Goal: Feedback & Contribution: Contribute content

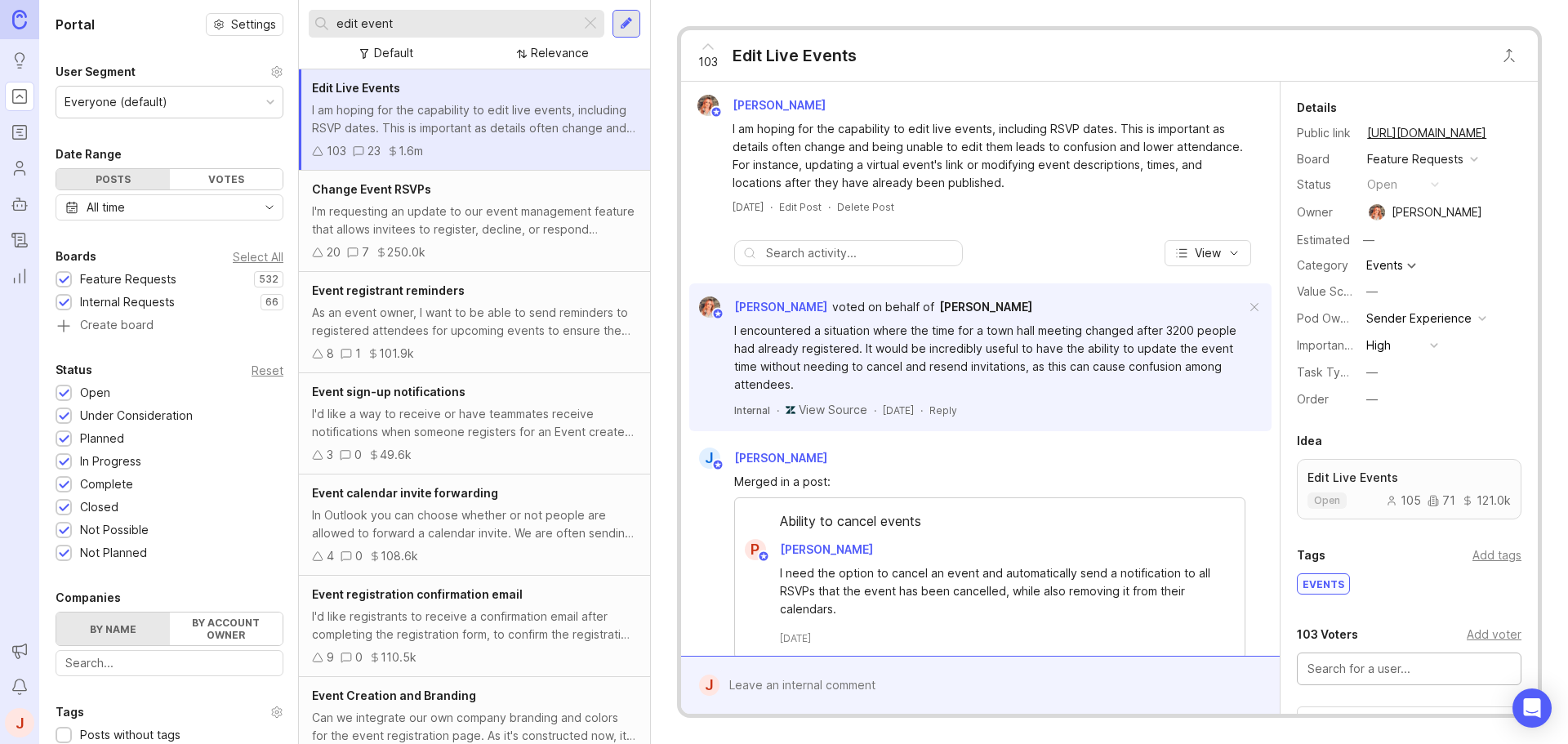
scroll to position [345, 0]
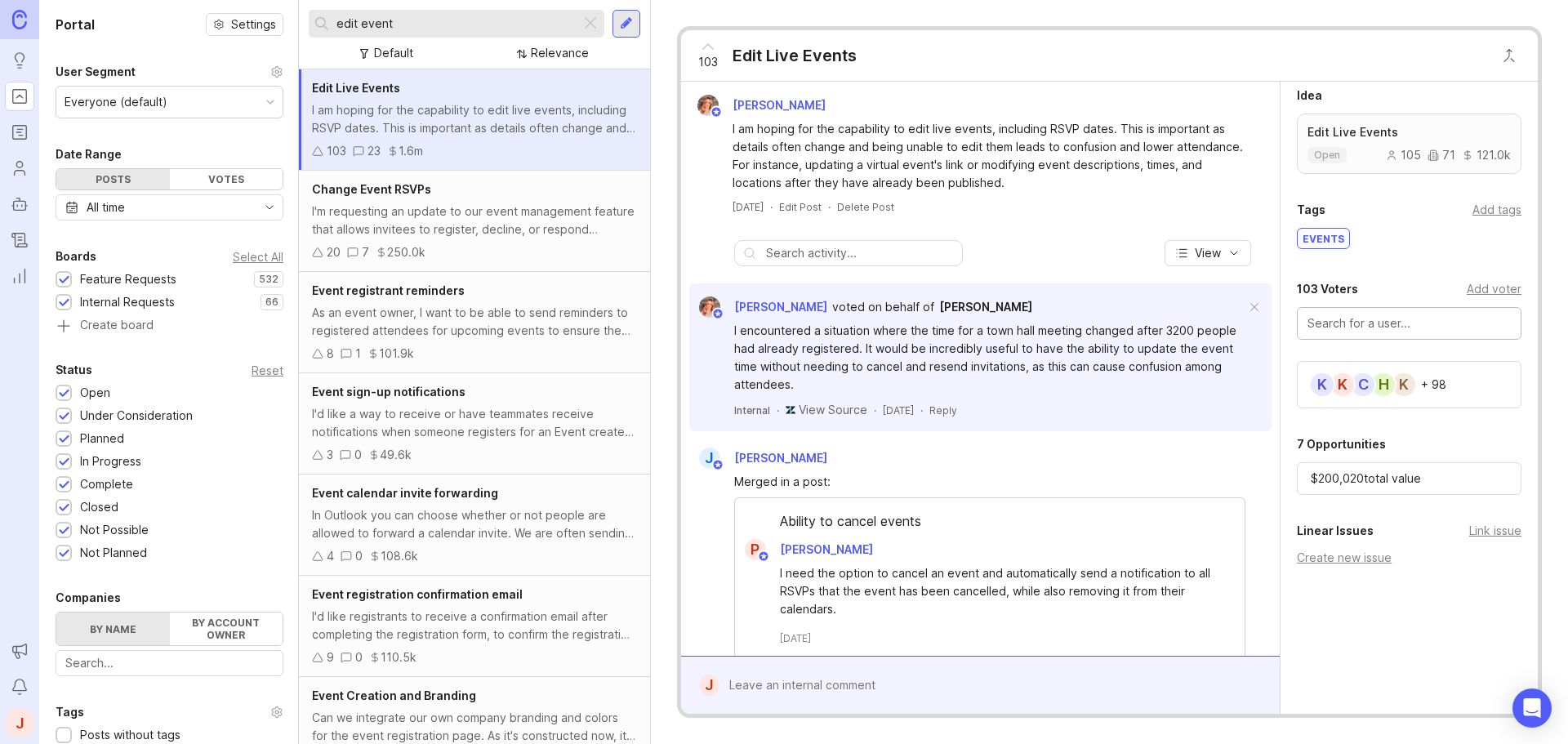
click at [431, 28] on input "edit event" at bounding box center [455, 23] width 238 height 18
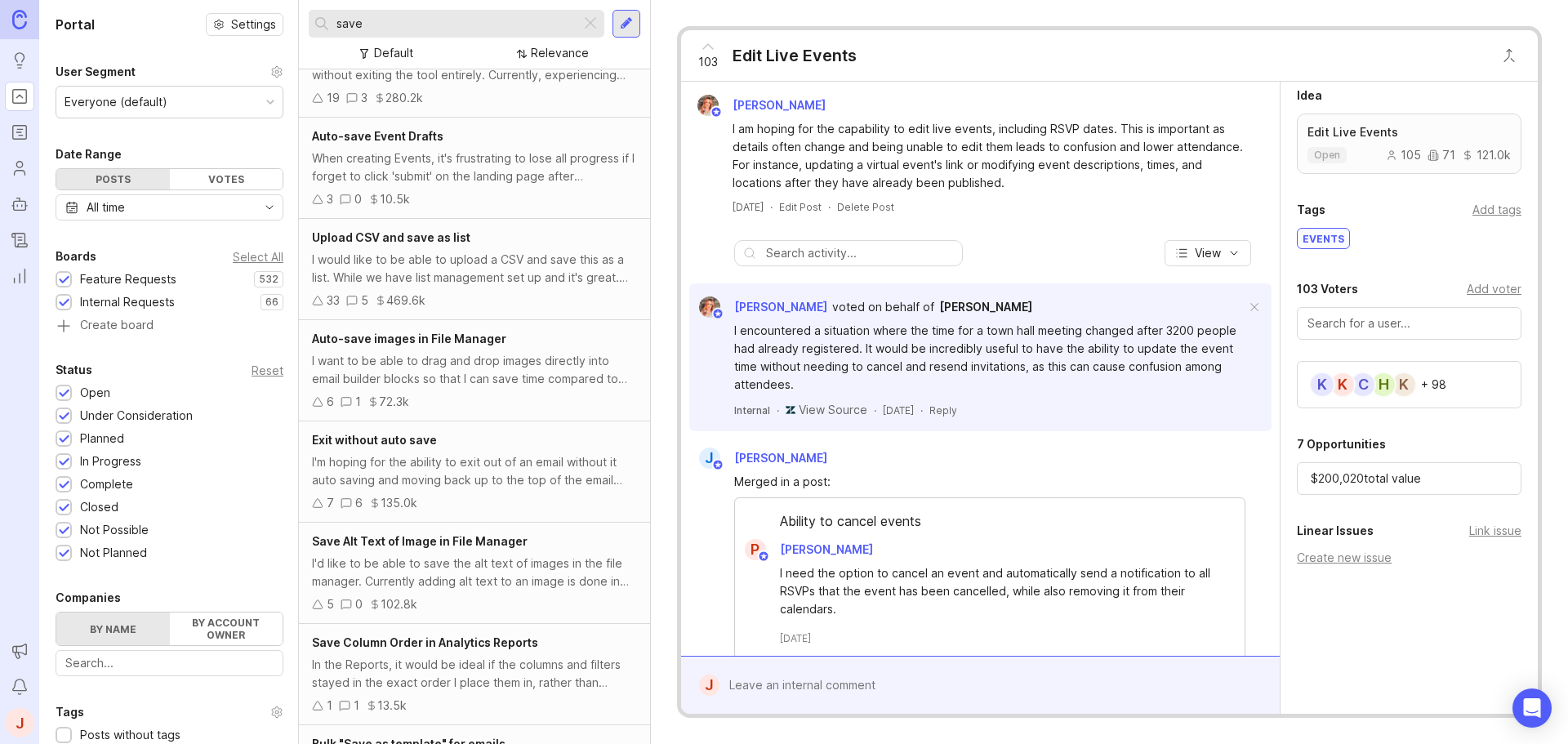
scroll to position [82, 0]
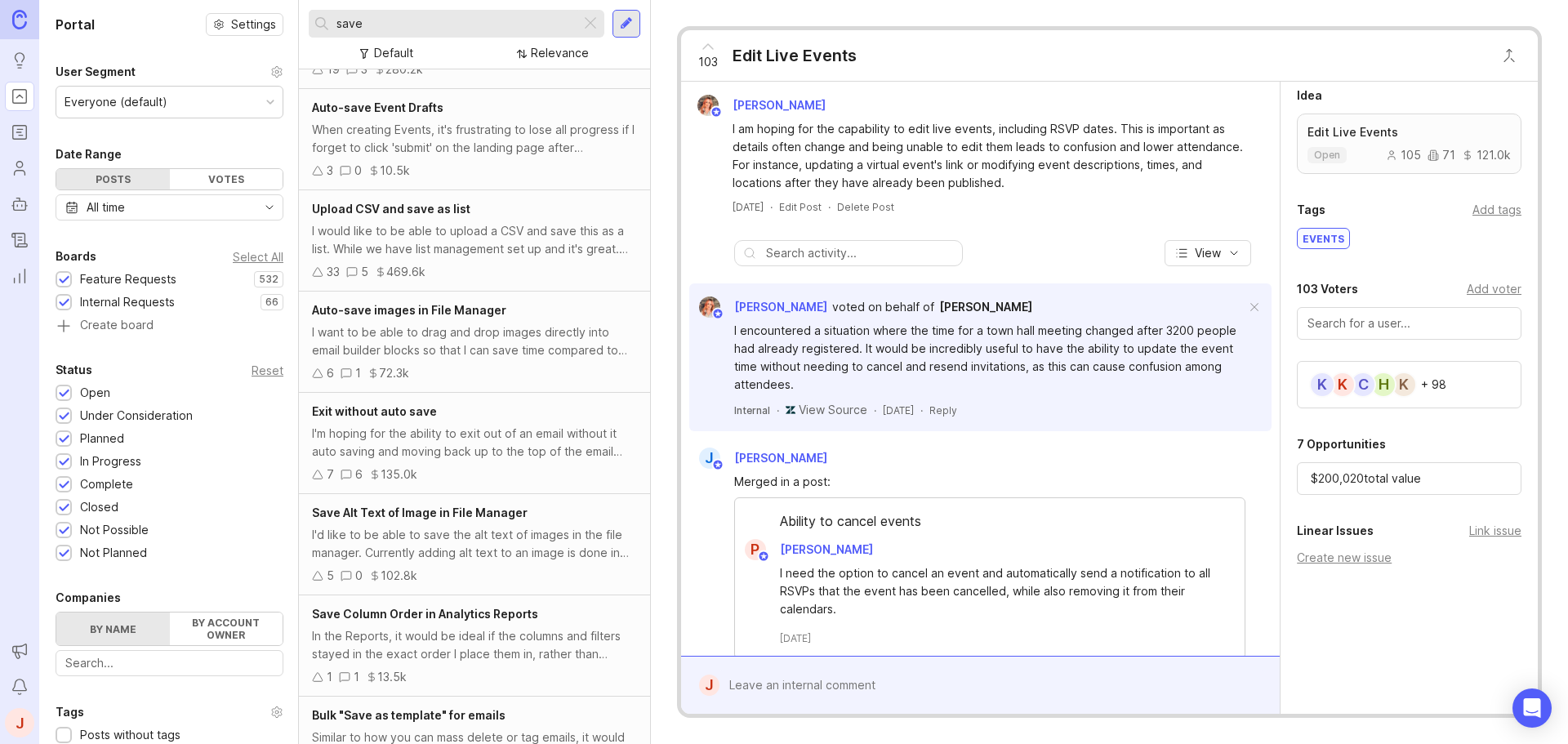
click at [477, 450] on div "I'm hoping for the ability to exit out of an email without it auto saving and m…" at bounding box center [474, 443] width 325 height 36
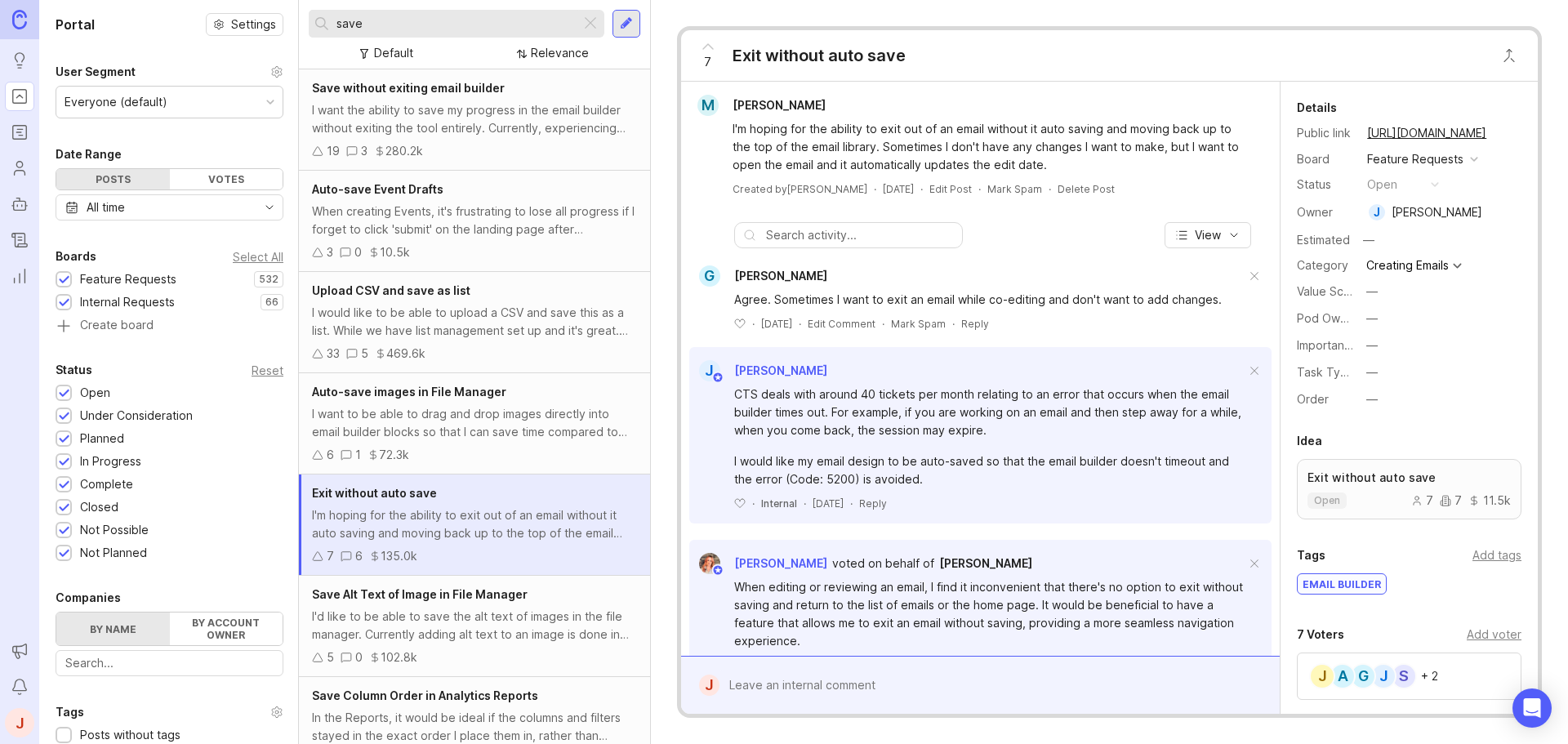
click at [471, 127] on div "I want the ability to save my progress in the email builder without exiting the…" at bounding box center [474, 119] width 325 height 36
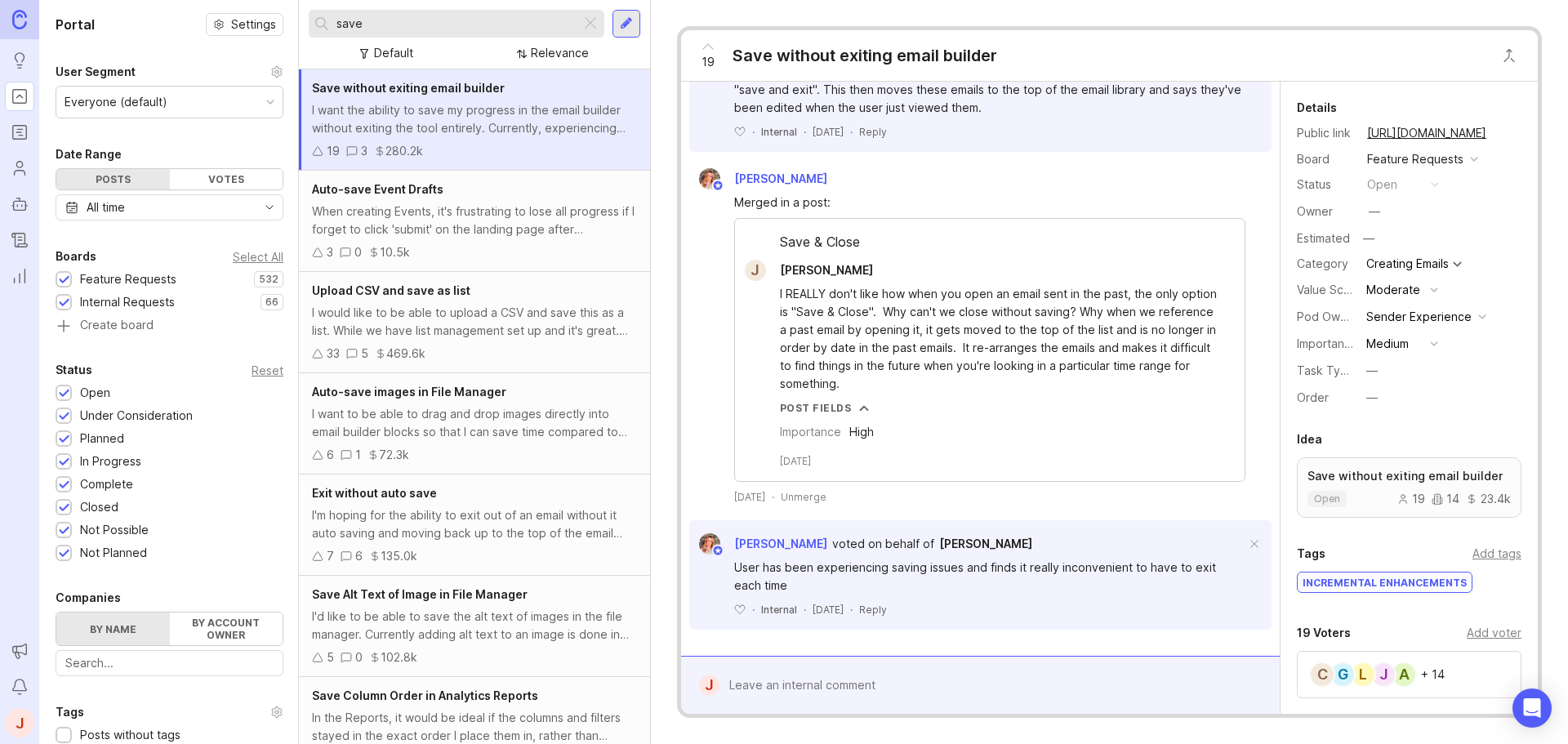
drag, startPoint x: 366, startPoint y: 29, endPoint x: 317, endPoint y: 17, distance: 50.4
click at [318, 18] on div "save" at bounding box center [445, 23] width 272 height 28
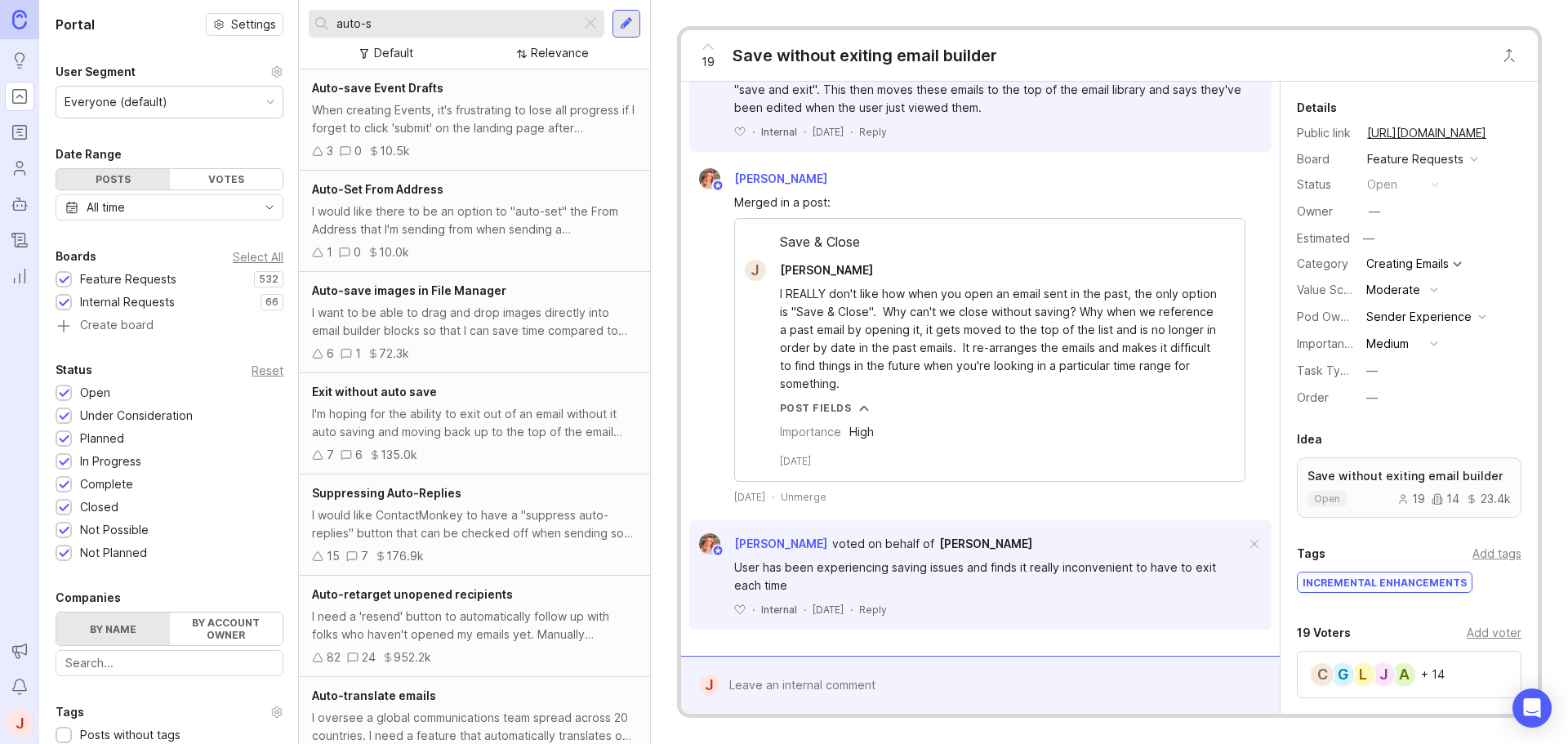
type input "auto-s"
click at [625, 14] on div at bounding box center [626, 23] width 28 height 28
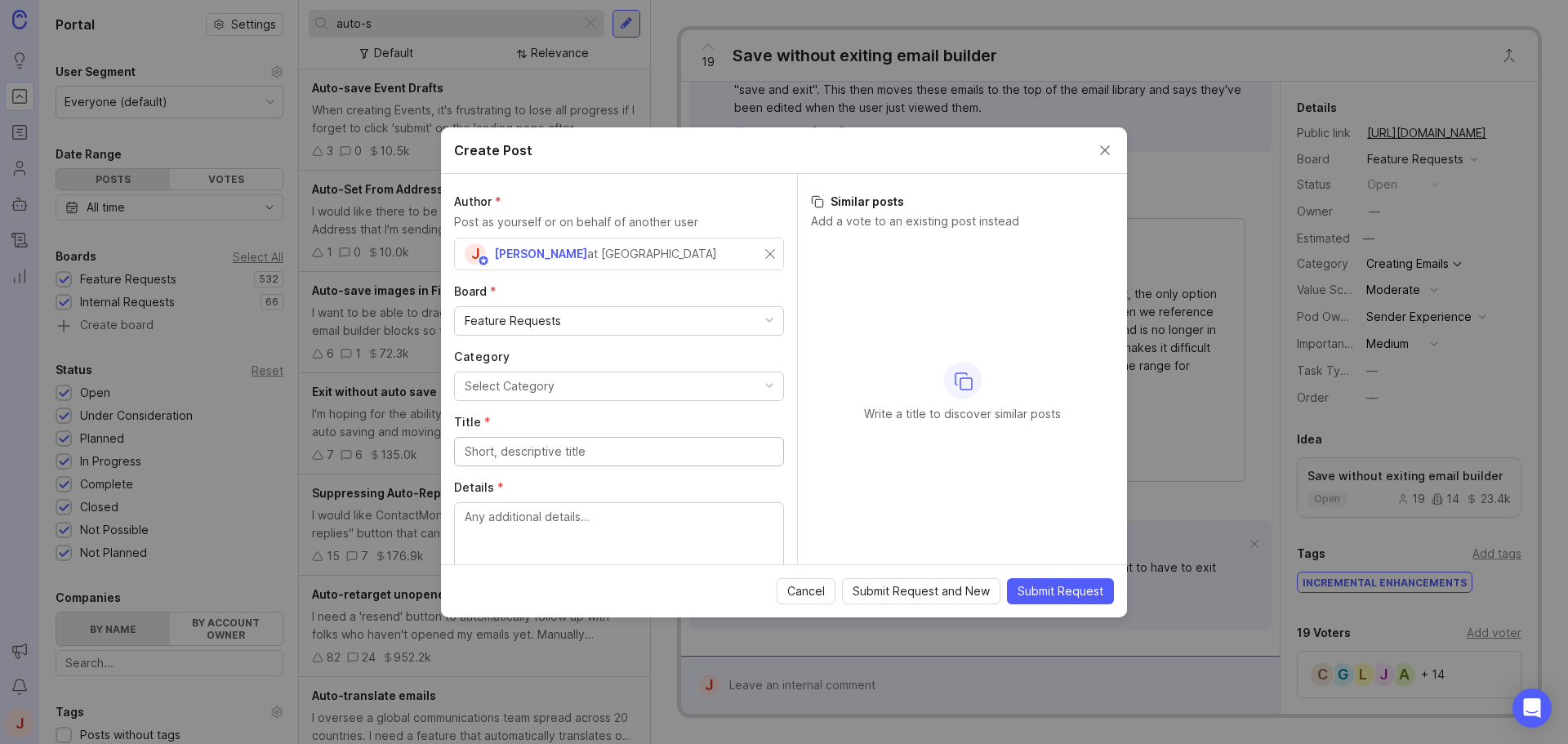
click at [756, 259] on div "J [PERSON_NAME] at ContactMonkey" at bounding box center [619, 254] width 330 height 32
click at [732, 252] on input "text" at bounding box center [619, 254] width 309 height 18
type input "[PERSON_NAME]"
click at [541, 390] on div "Select Category" at bounding box center [510, 386] width 89 height 18
click at [532, 459] on input "Title *" at bounding box center [619, 451] width 309 height 18
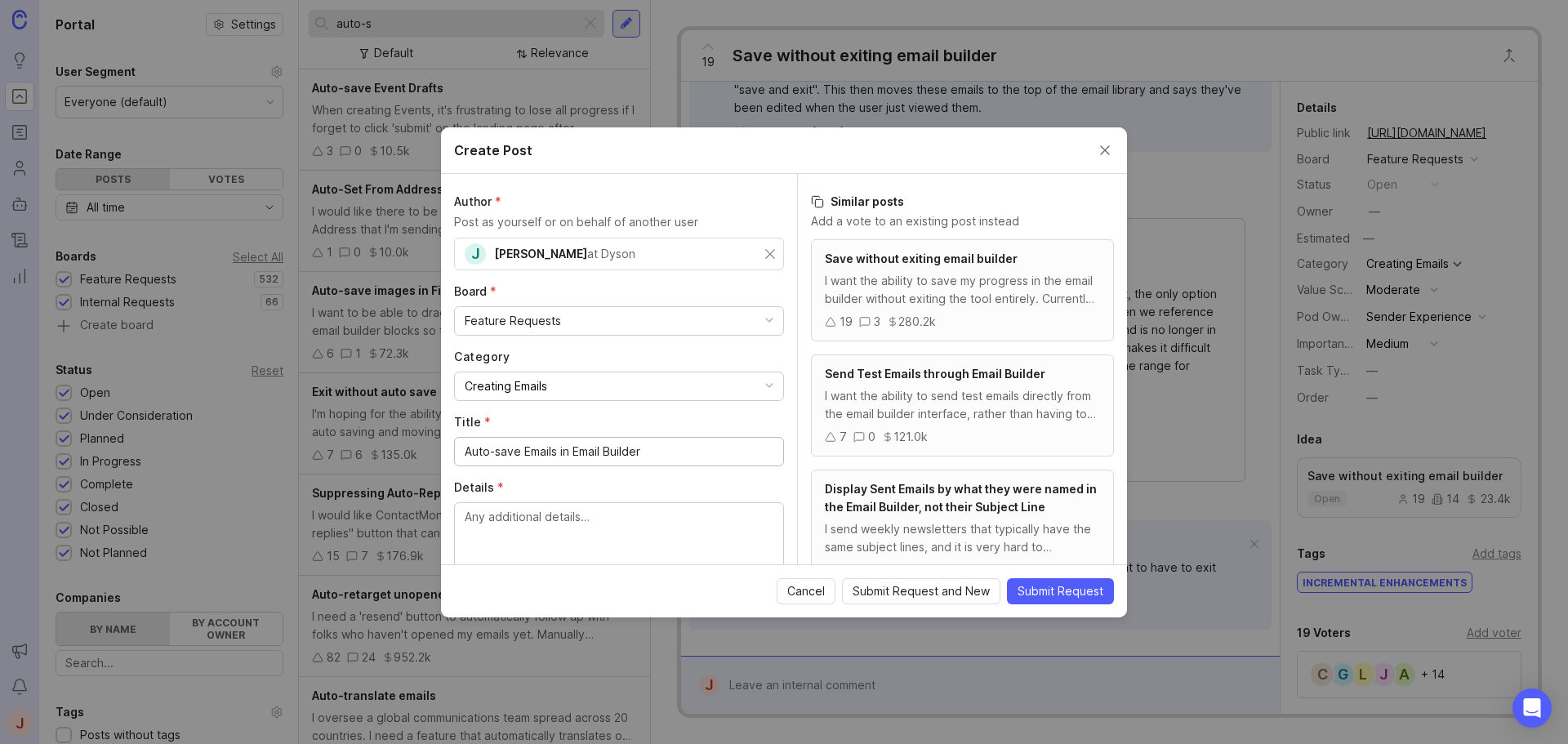
type input "Auto-save Emails in Email Builder"
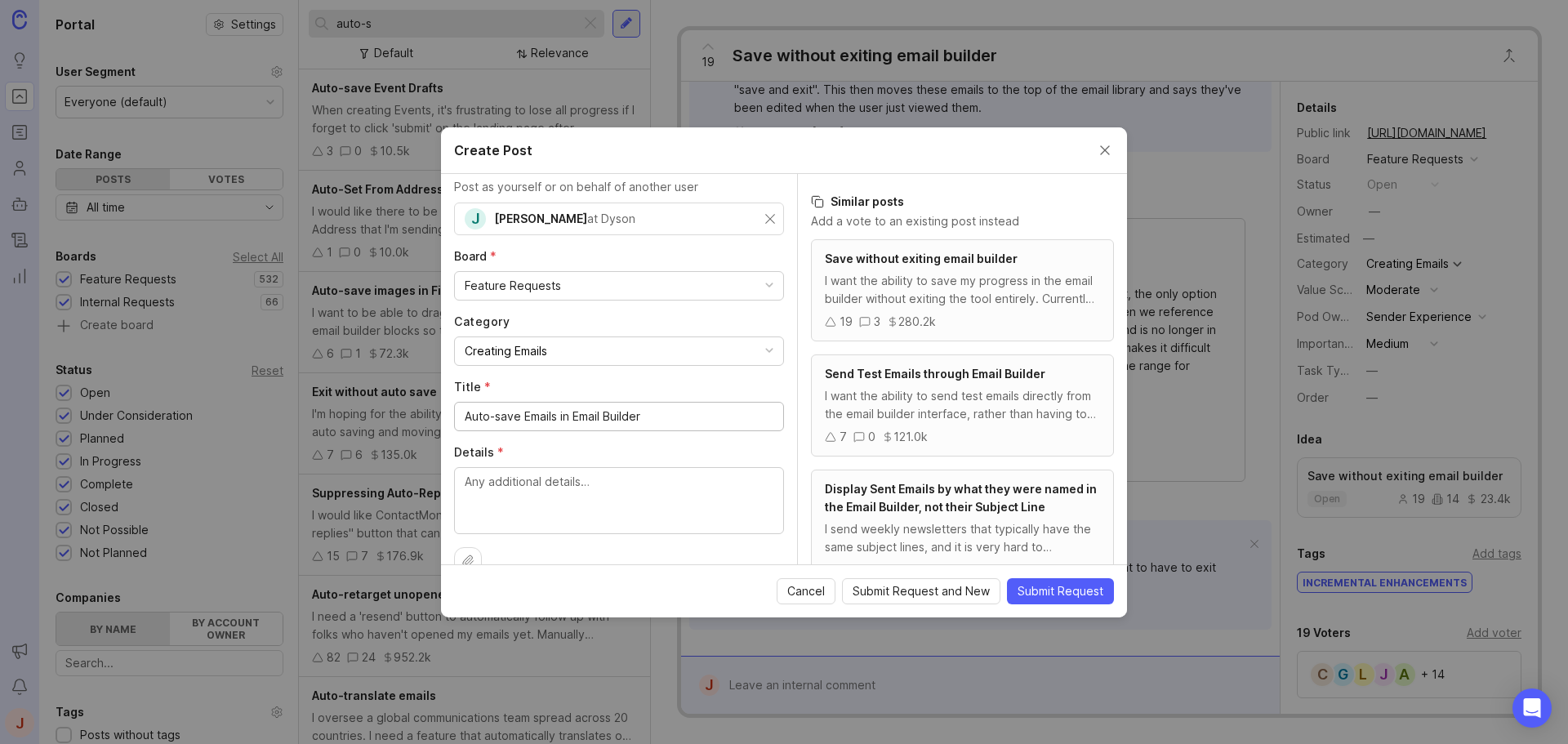
scroll to position [66, 0]
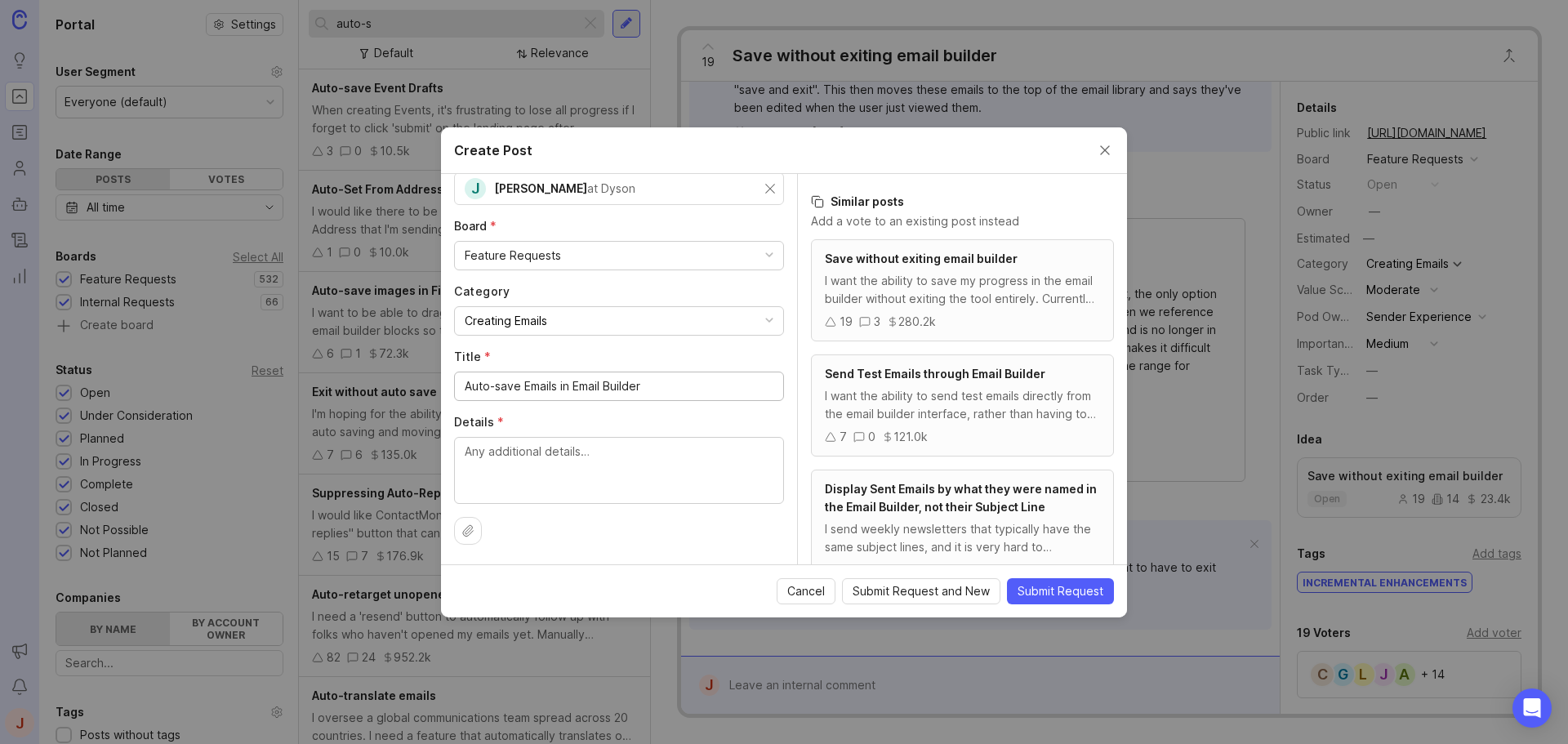
click at [557, 453] on textarea "Details *" at bounding box center [619, 469] width 309 height 54
paste textarea "I was building a long email [DATE] and added a lot of text, links, and images o…"
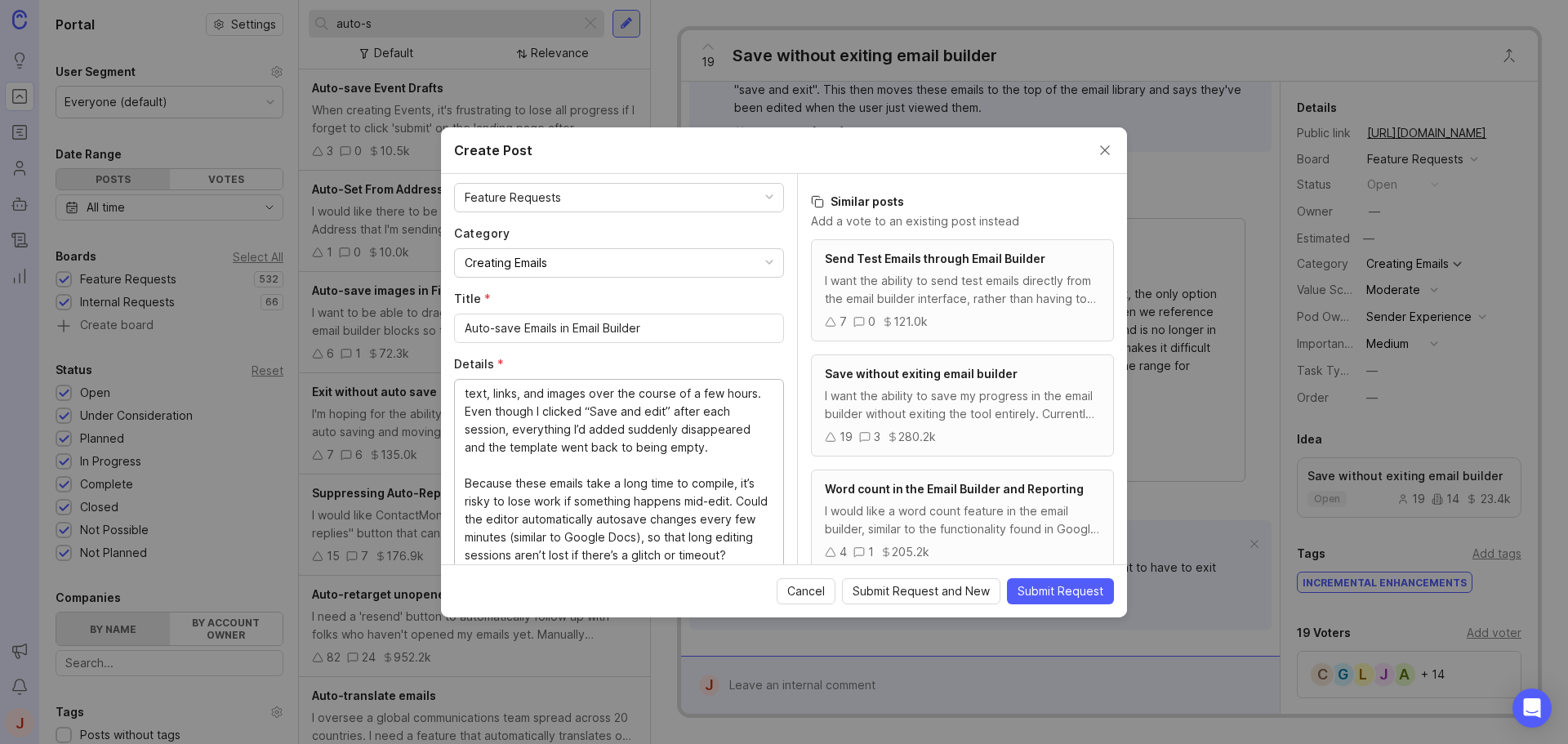
scroll to position [0, 0]
click at [616, 430] on textarea "I was building a long email [DATE] and added a lot of text, links, and images o…" at bounding box center [619, 475] width 309 height 180
drag, startPoint x: 709, startPoint y: 463, endPoint x: 513, endPoint y: 451, distance: 196.4
click at [513, 451] on textarea "I was building a long email [DATE] and added a lot of text, links, and images o…" at bounding box center [619, 475] width 309 height 180
drag, startPoint x: 524, startPoint y: 552, endPoint x: 464, endPoint y: 387, distance: 175.6
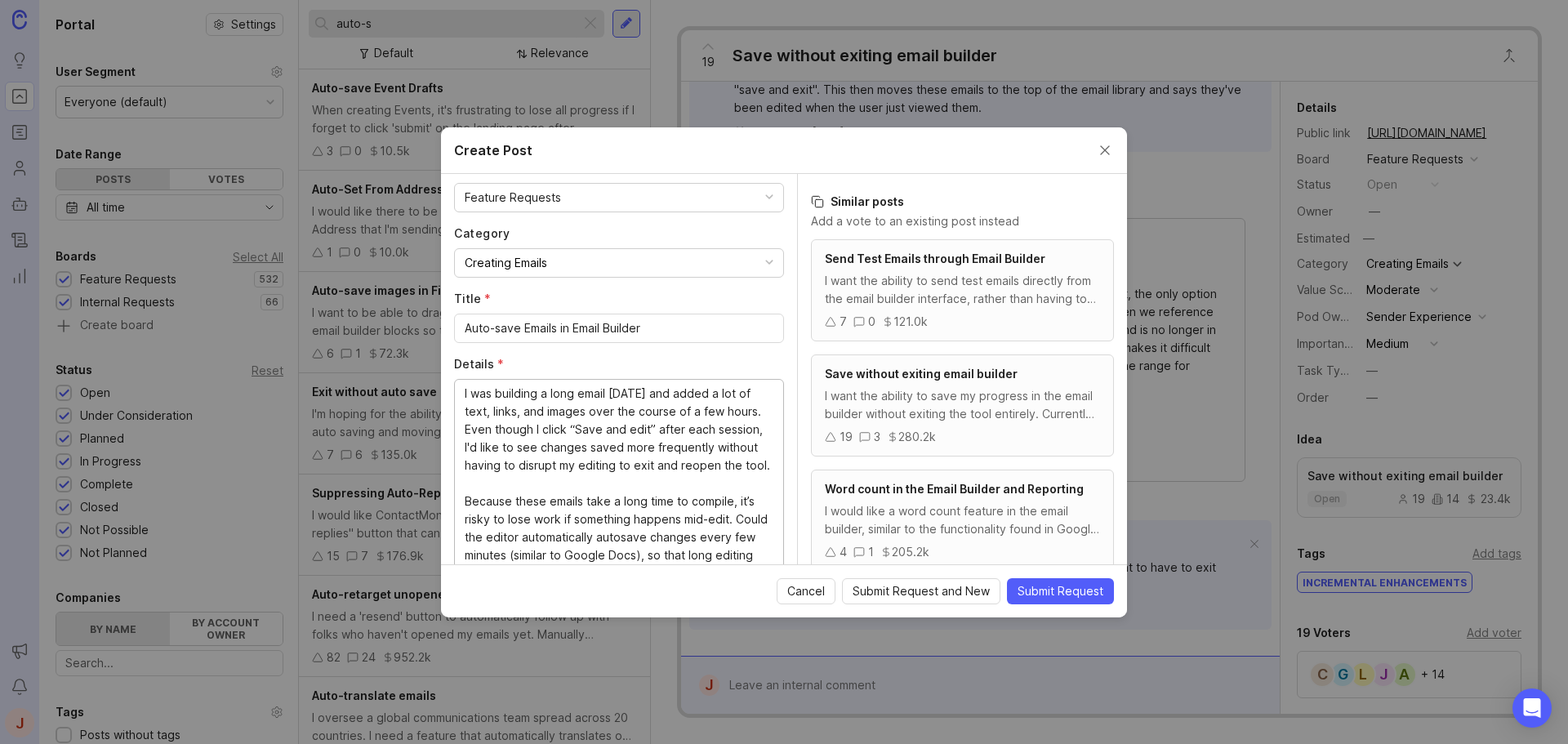
click at [464, 387] on div "I was building a long email [DATE] and added a lot of text, links, and images o…" at bounding box center [619, 476] width 330 height 193
click at [552, 339] on div "Auto-save Emails in Email Builder" at bounding box center [619, 328] width 330 height 29
click at [541, 332] on input "Auto-save Emails in Email Builder" at bounding box center [619, 328] width 309 height 18
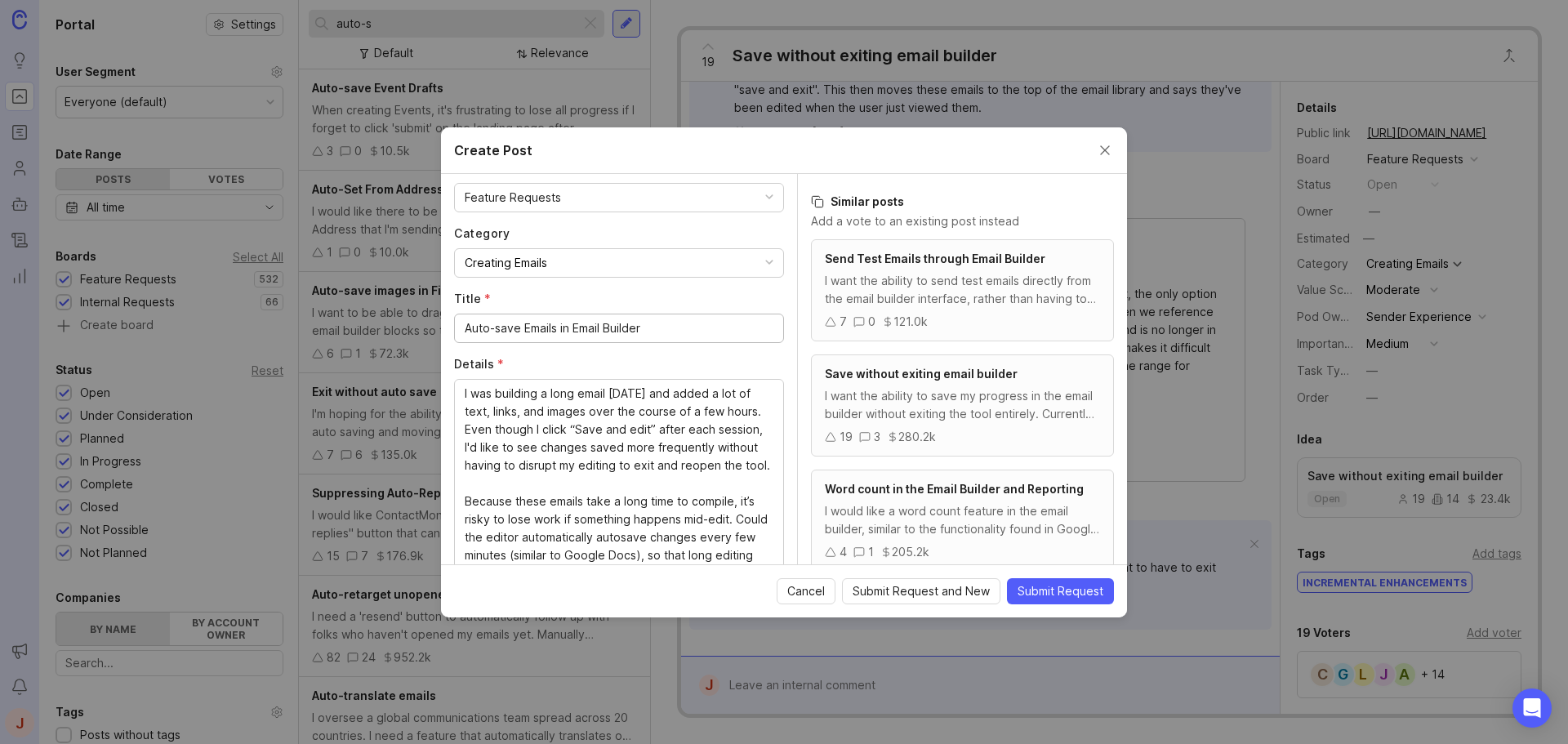
click at [541, 332] on input "Auto-save Emails in Email Builder" at bounding box center [619, 328] width 309 height 18
click at [542, 499] on textarea "I was building a long email [DATE] and added a lot of text, links, and images o…" at bounding box center [619, 475] width 309 height 180
paste textarea "engthy email [DATE], adding extensive text, links, and images over several hour…"
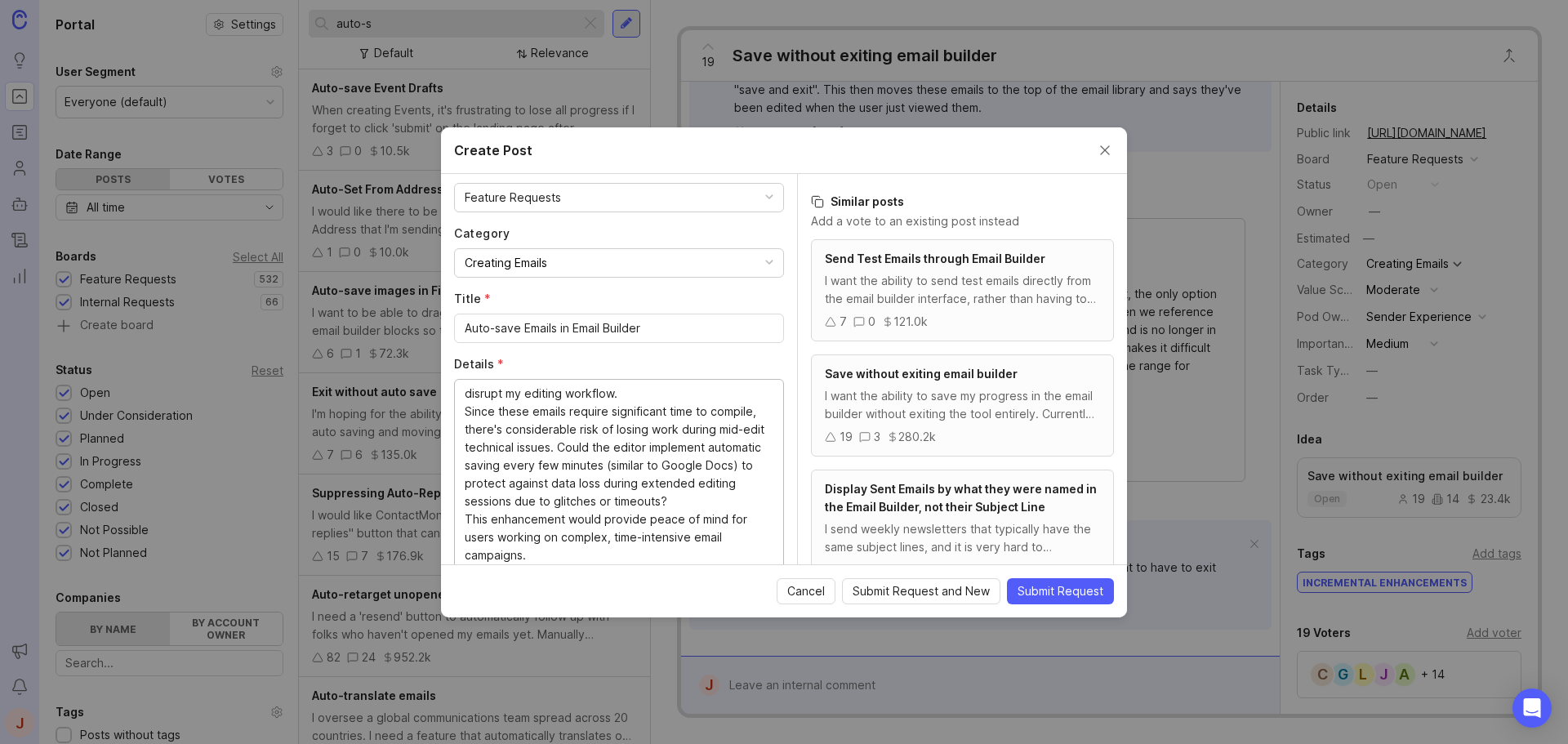
click at [571, 506] on textarea "I was building a lengthy email [DATE], adding extensive text, links, and images…" at bounding box center [619, 475] width 309 height 180
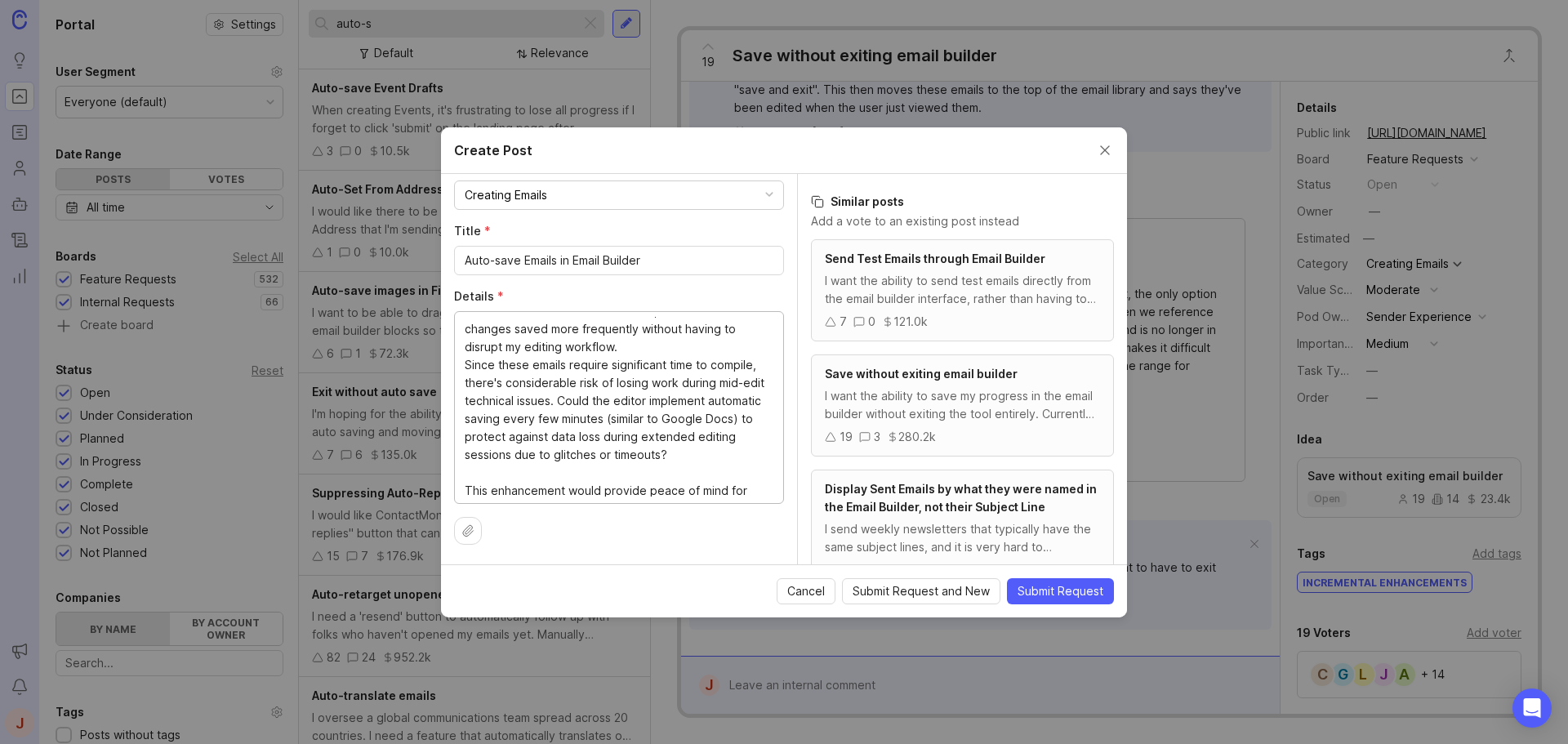
scroll to position [26, 0]
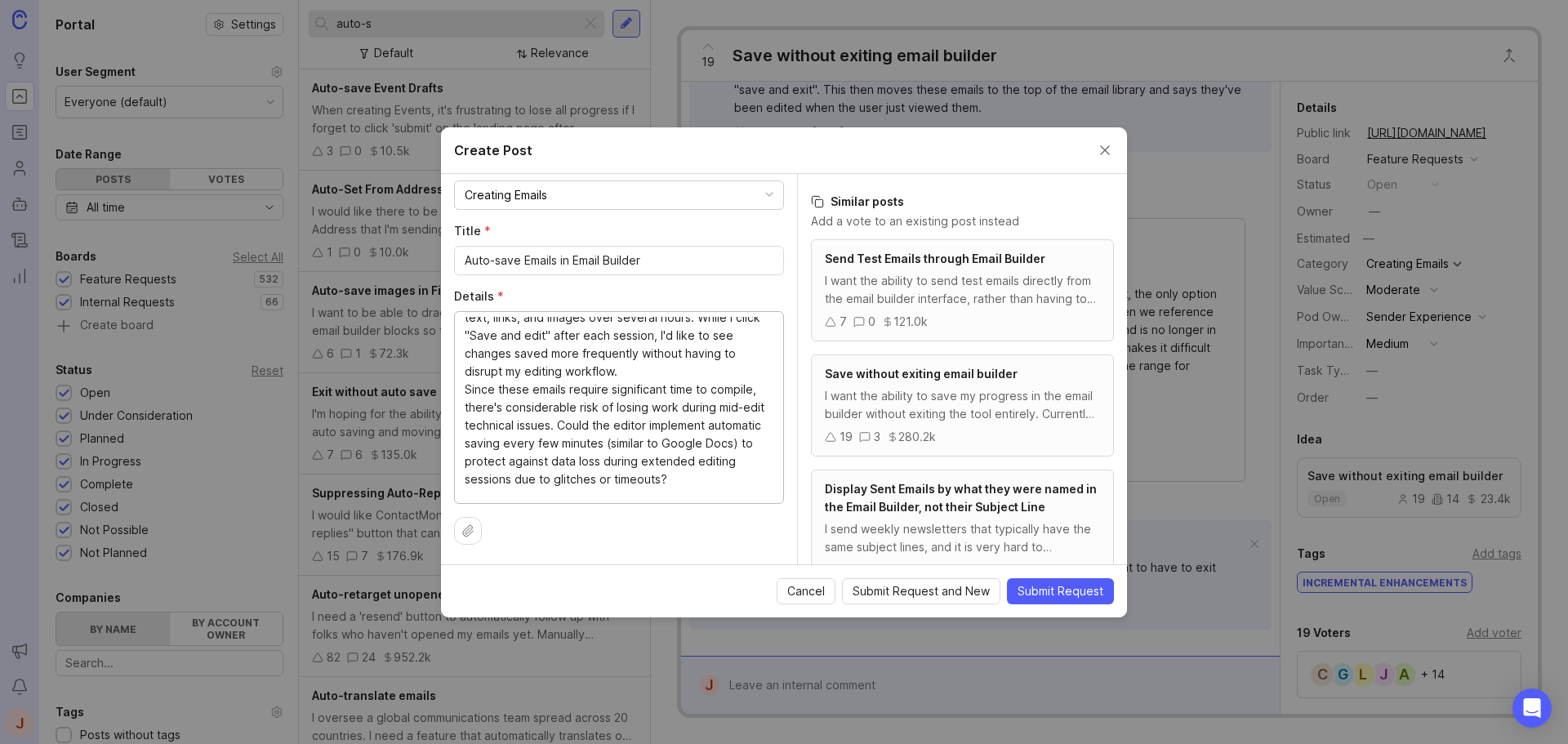
click at [681, 372] on textarea "I was building a lengthy email [DATE], adding extensive text, links, and images…" at bounding box center [619, 406] width 309 height 180
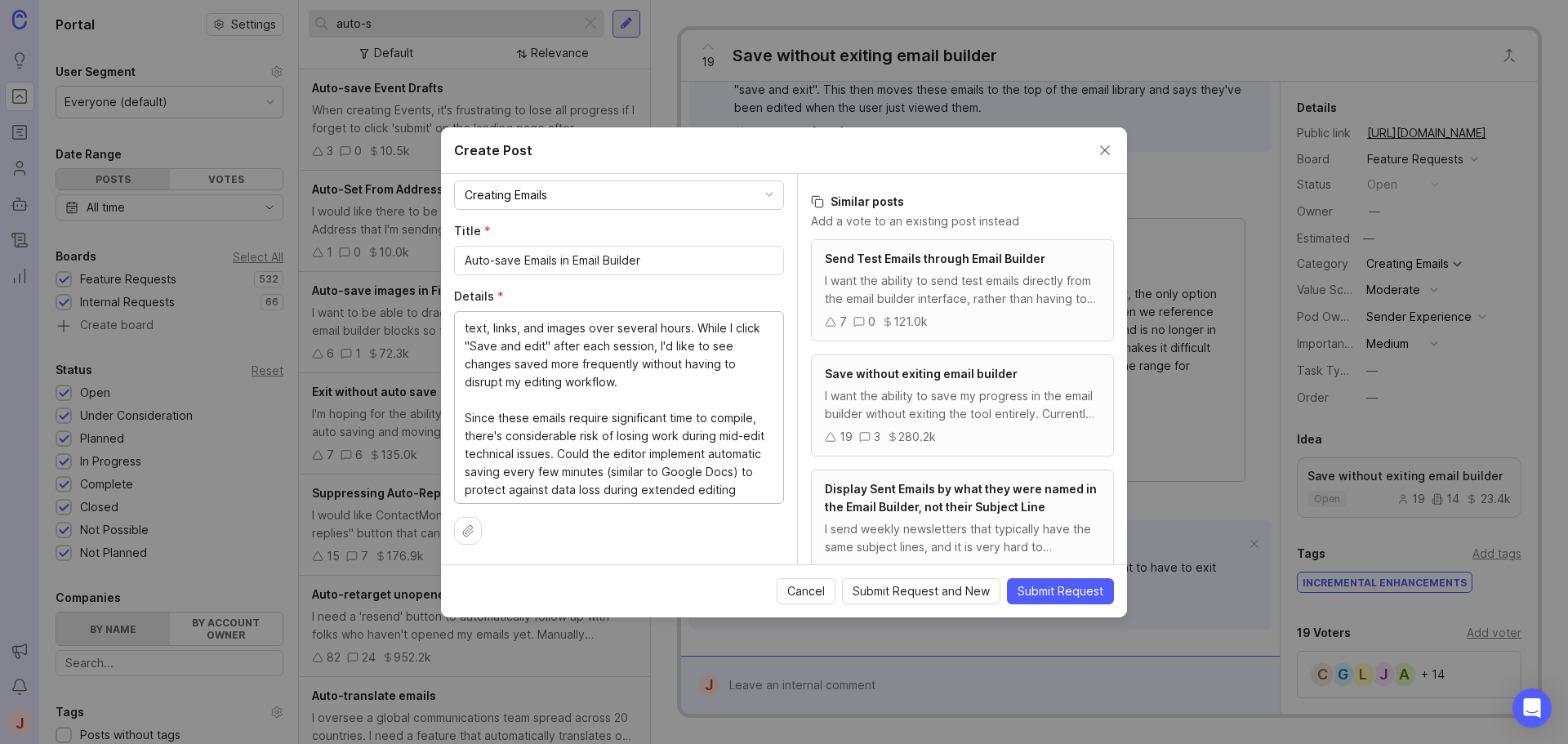
scroll to position [0, 0]
click at [744, 344] on textarea "I was building a lengthy email [DATE], adding extensive text, links, and images…" at bounding box center [619, 406] width 309 height 180
drag, startPoint x: 745, startPoint y: 344, endPoint x: 462, endPoint y: 323, distance: 283.8
click at [462, 323] on div "I was building a lengthy email [DATE], adding extensive text, links, and images…" at bounding box center [619, 407] width 330 height 193
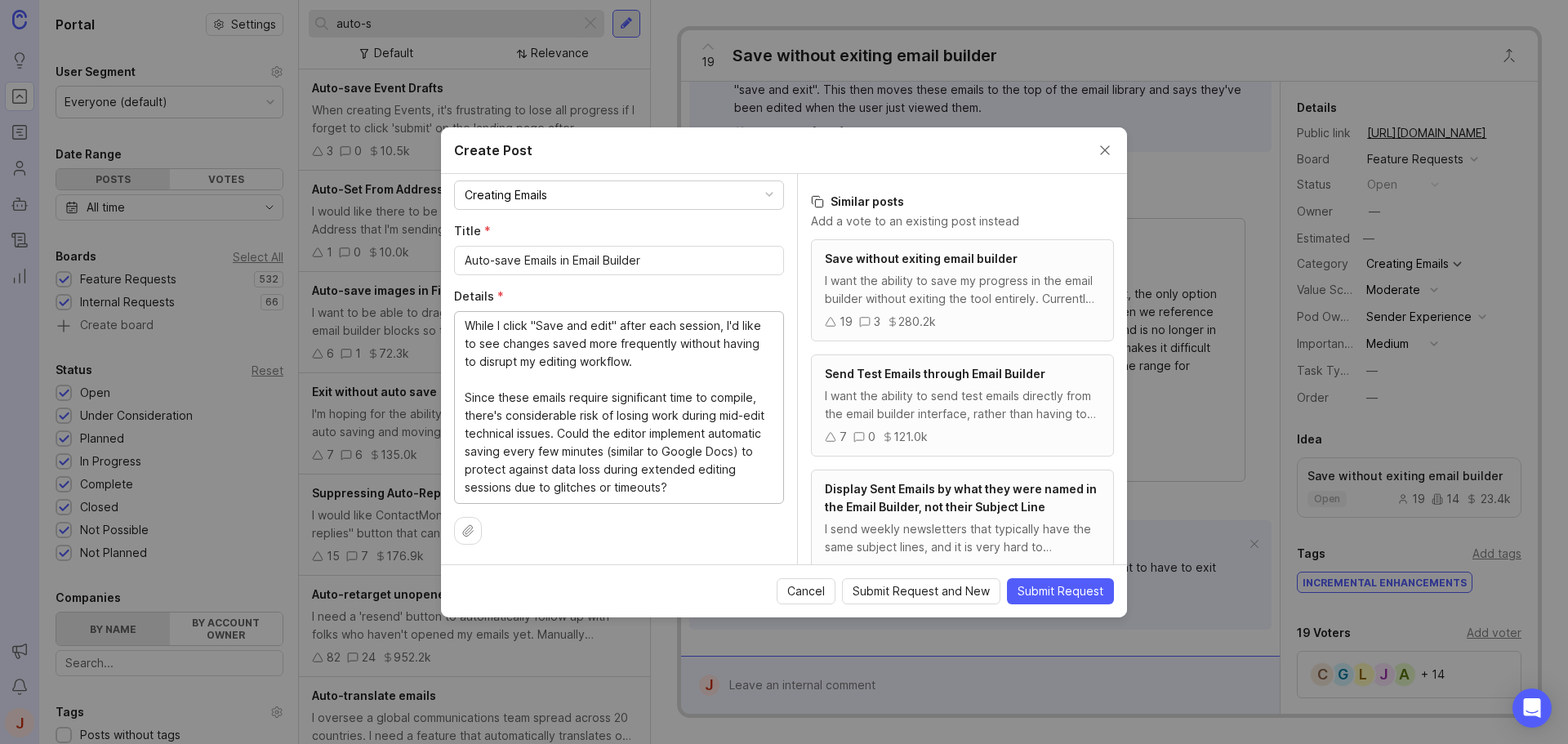
click at [670, 324] on textarea "While I click "Save and edit" after each session, I'd like to see changes saved…" at bounding box center [619, 406] width 309 height 180
click at [559, 381] on textarea "While I click "Save and edit" after each editing session, I'd like to see chang…" at bounding box center [619, 406] width 309 height 180
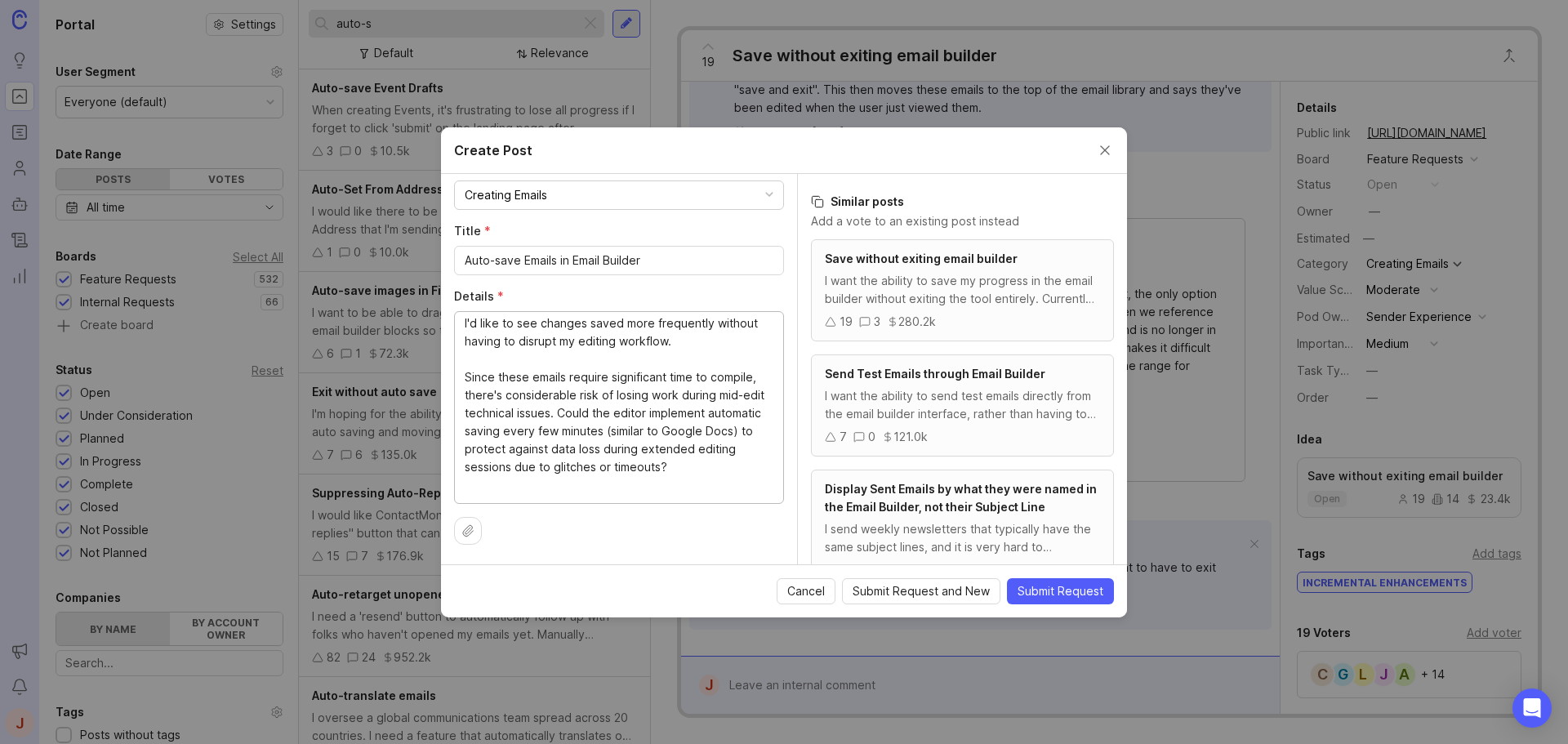
scroll to position [82, 0]
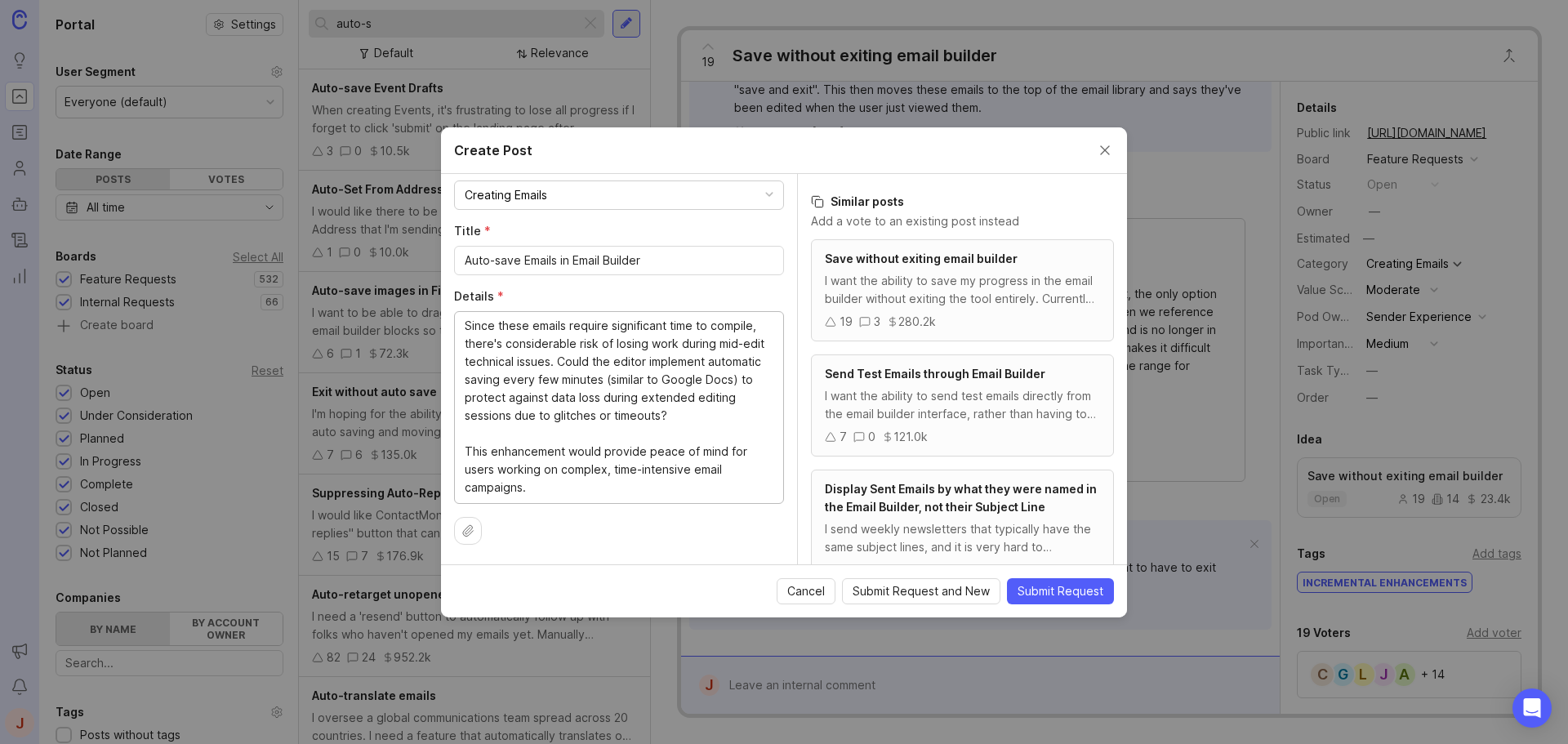
click at [529, 332] on textarea "While I click "Save and edit" after each editing session, I'd like to see chang…" at bounding box center [619, 406] width 309 height 180
click at [597, 407] on textarea "While I click "Save and edit" after each editing session, I'd like to see chang…" at bounding box center [619, 406] width 309 height 180
drag, startPoint x: 596, startPoint y: 405, endPoint x: 459, endPoint y: 408, distance: 137.0
click at [459, 408] on div "While I click "Save and edit" after each editing session, I'd like to see chang…" at bounding box center [619, 407] width 330 height 193
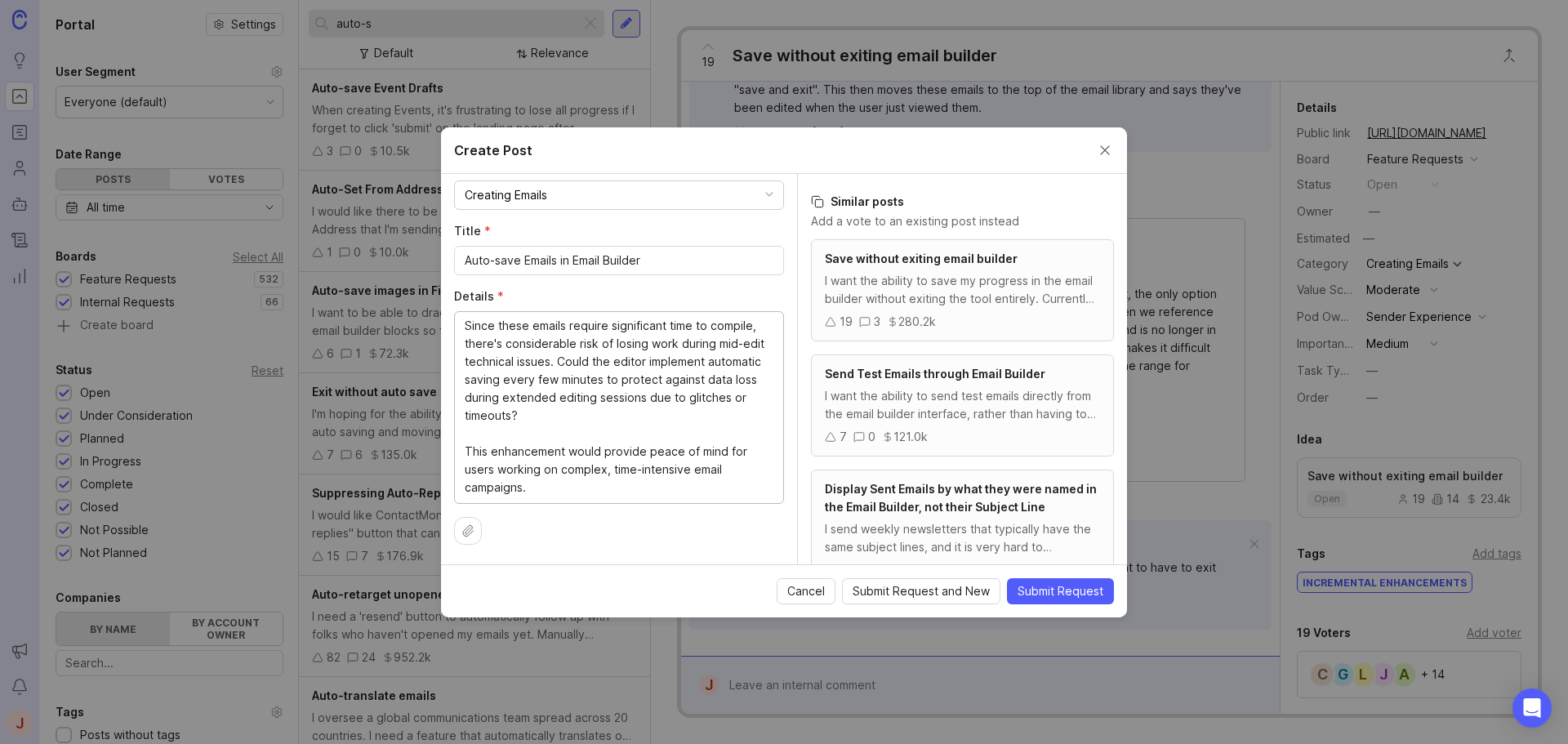
click at [552, 485] on textarea "While I click "Save and edit" after each editing session, I'd like to see chang…" at bounding box center [619, 406] width 309 height 180
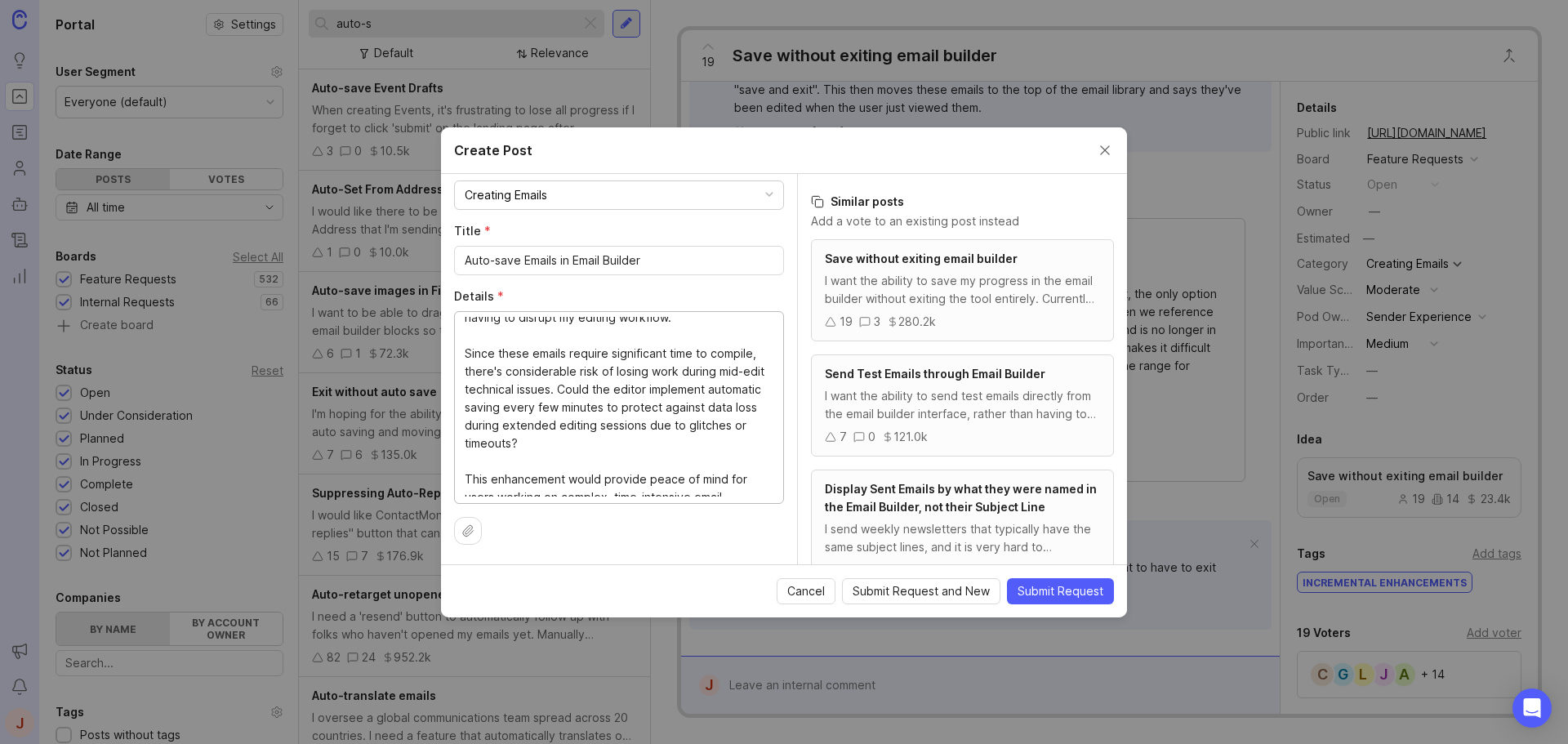
scroll to position [0, 0]
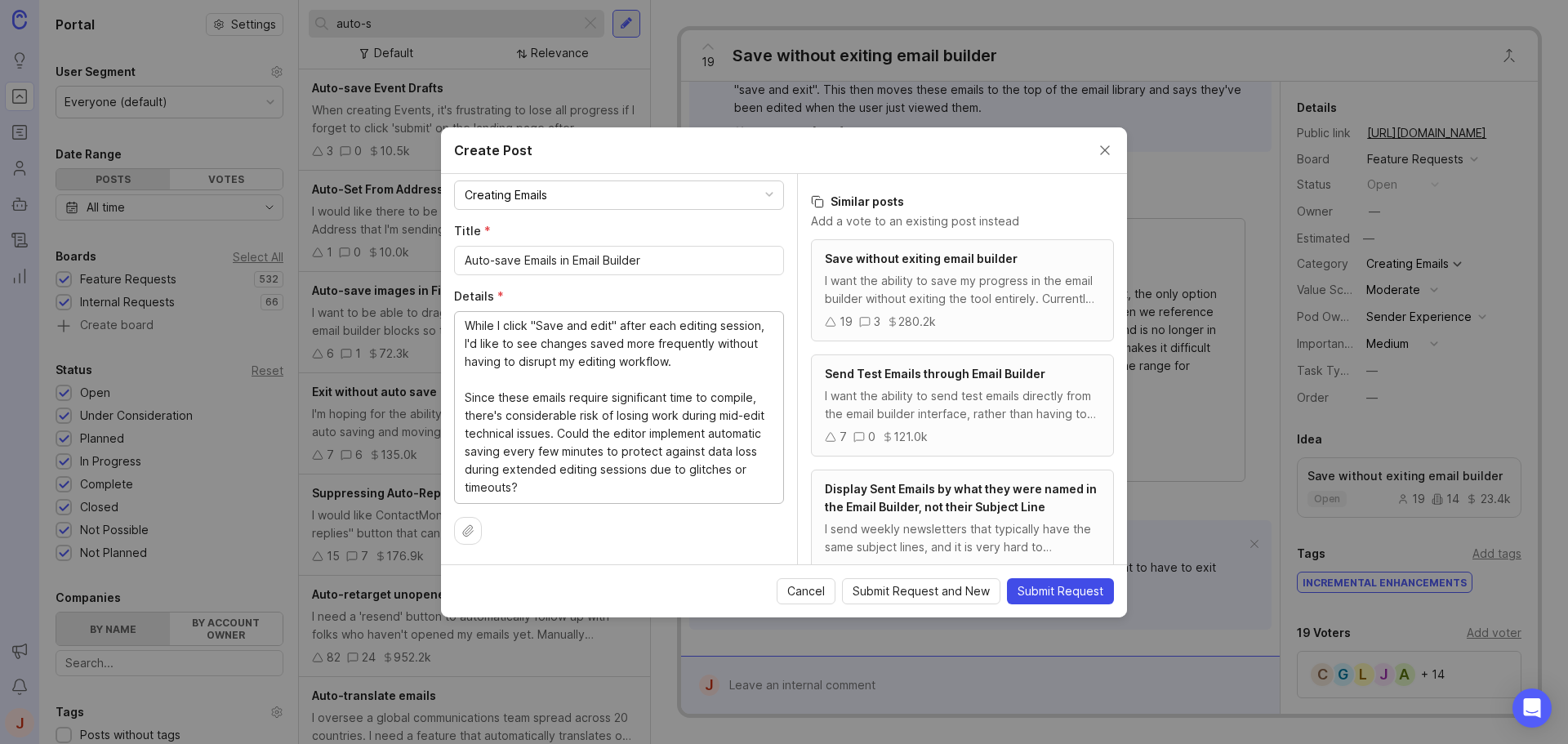
type textarea "While I click "Save and edit" after each editing session, I'd like to see chang…"
click at [1039, 588] on span "Submit Request" at bounding box center [1060, 591] width 86 height 16
